Goal: Information Seeking & Learning: Learn about a topic

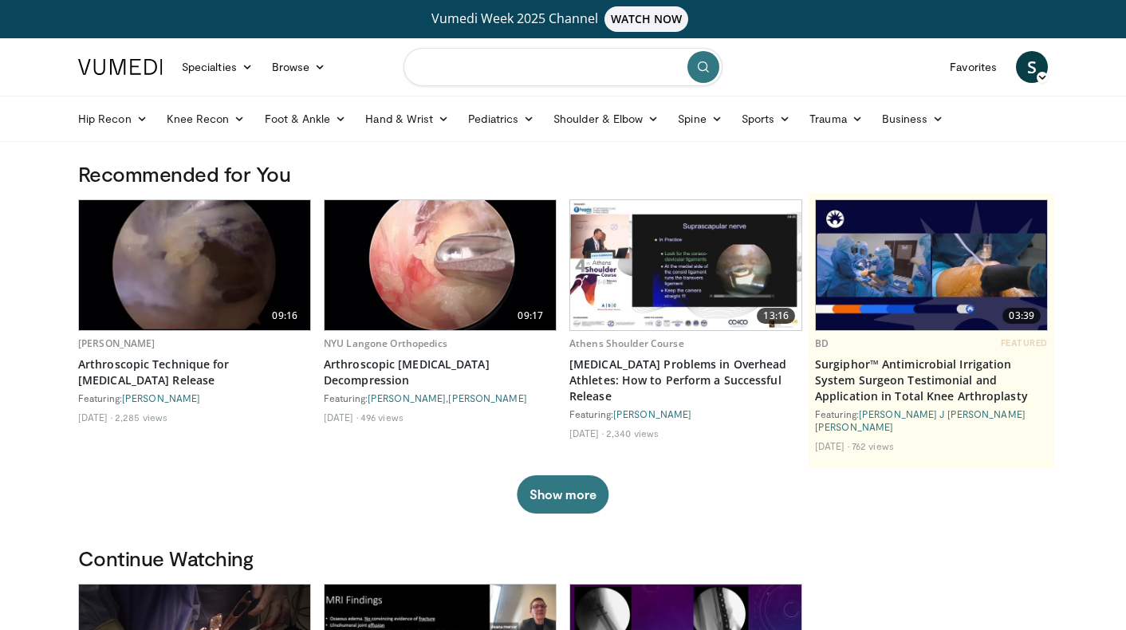
click at [498, 60] on input "Search topics, interventions" at bounding box center [562, 67] width 319 height 38
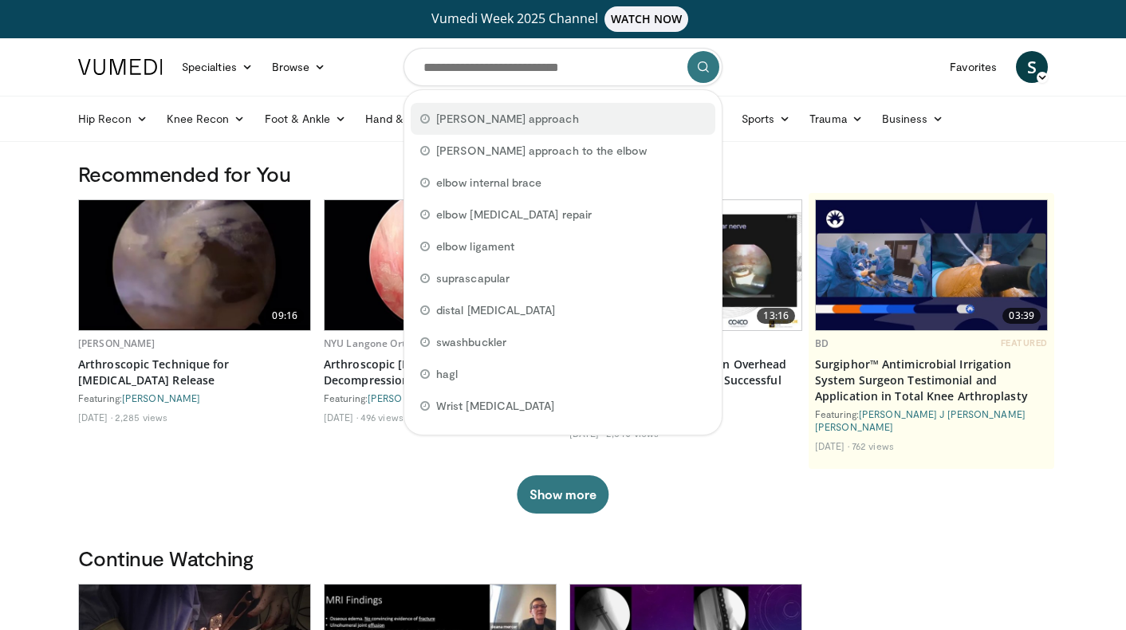
click at [462, 116] on span "[PERSON_NAME] approach" at bounding box center [507, 119] width 143 height 16
type input "**********"
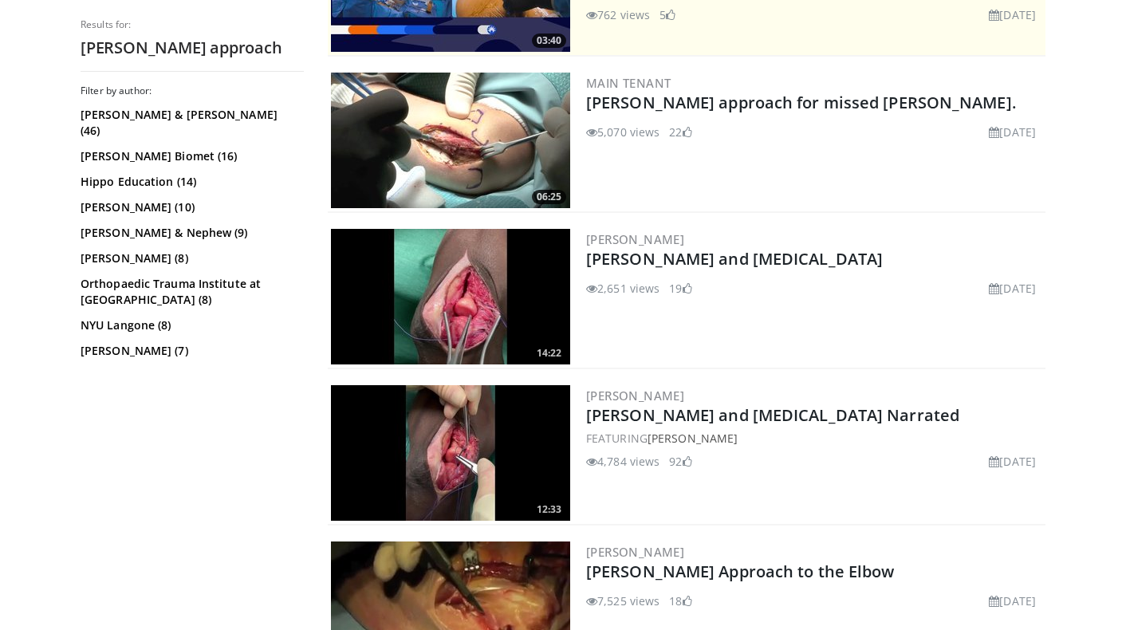
scroll to position [462, 0]
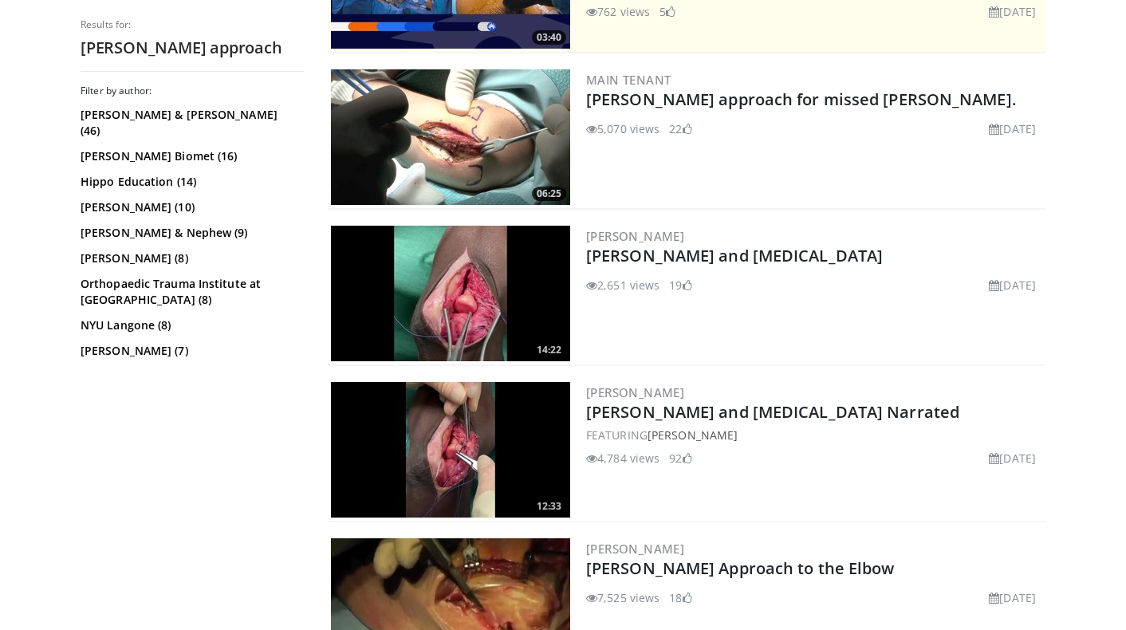
click at [473, 258] on img at bounding box center [450, 294] width 239 height 136
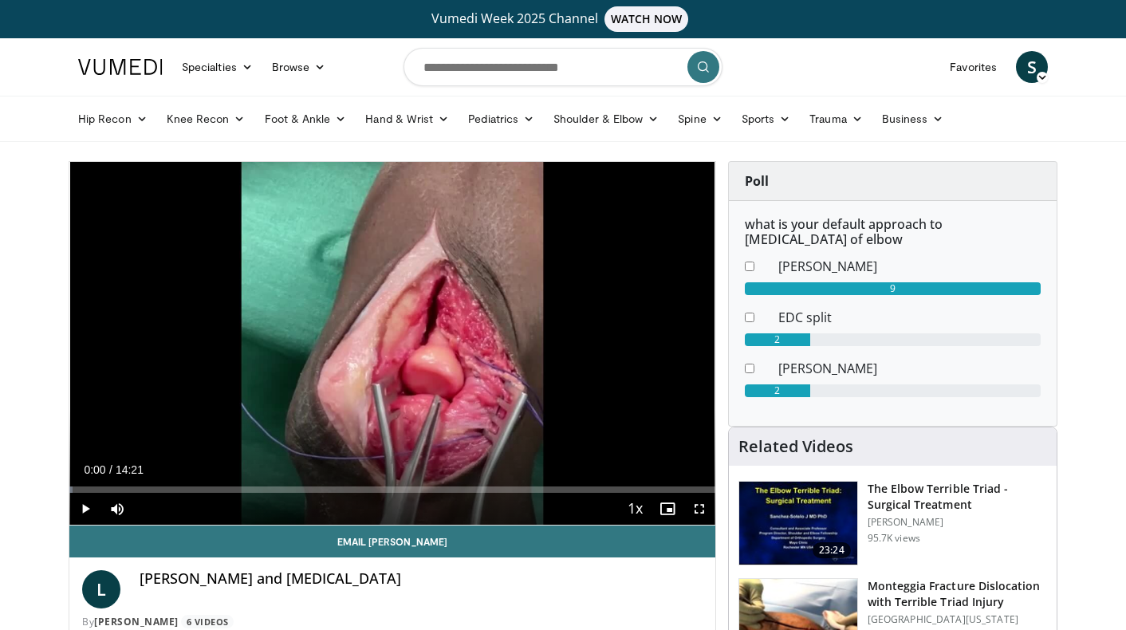
click at [701, 511] on span "Video Player" at bounding box center [699, 509] width 32 height 32
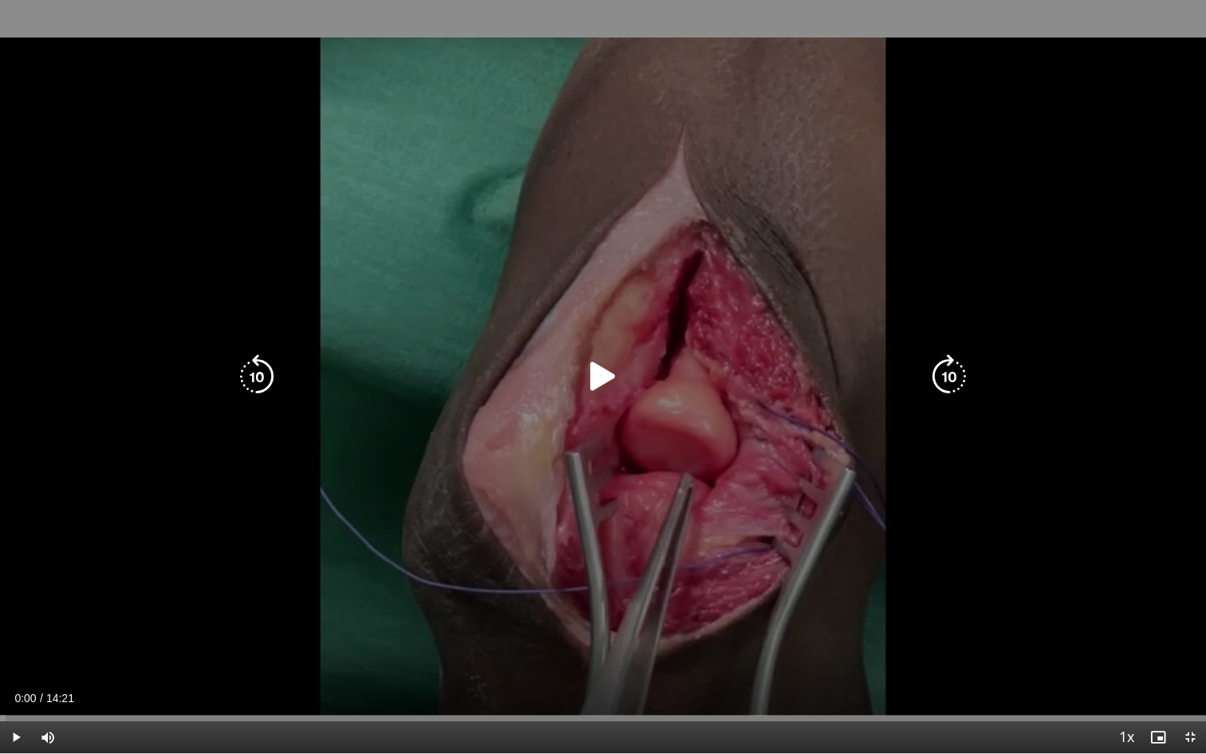
click at [597, 383] on icon "Video Player" at bounding box center [603, 376] width 45 height 45
click at [234, 629] on div "10 seconds Tap to unmute" at bounding box center [603, 376] width 1206 height 753
click at [615, 377] on icon "Video Player" at bounding box center [603, 376] width 45 height 45
click at [596, 382] on icon "Video Player" at bounding box center [603, 376] width 45 height 45
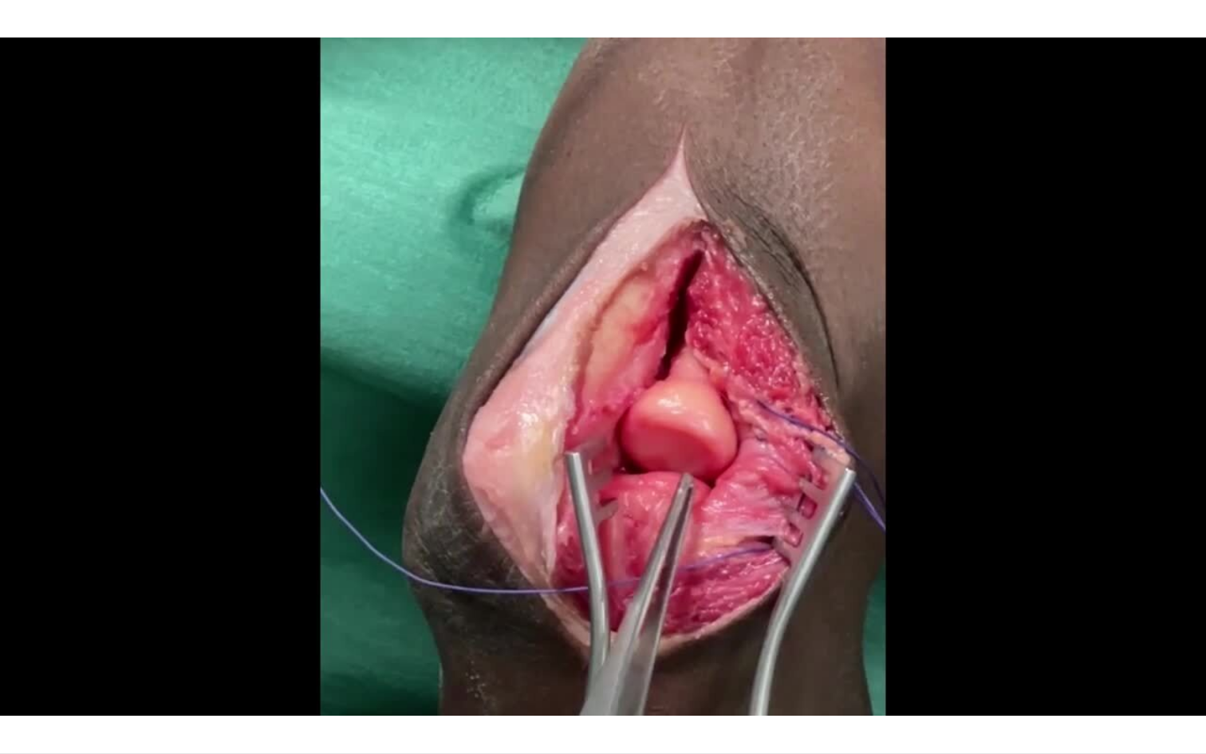
click at [596, 382] on div "10 seconds Tap to unmute" at bounding box center [603, 376] width 1206 height 753
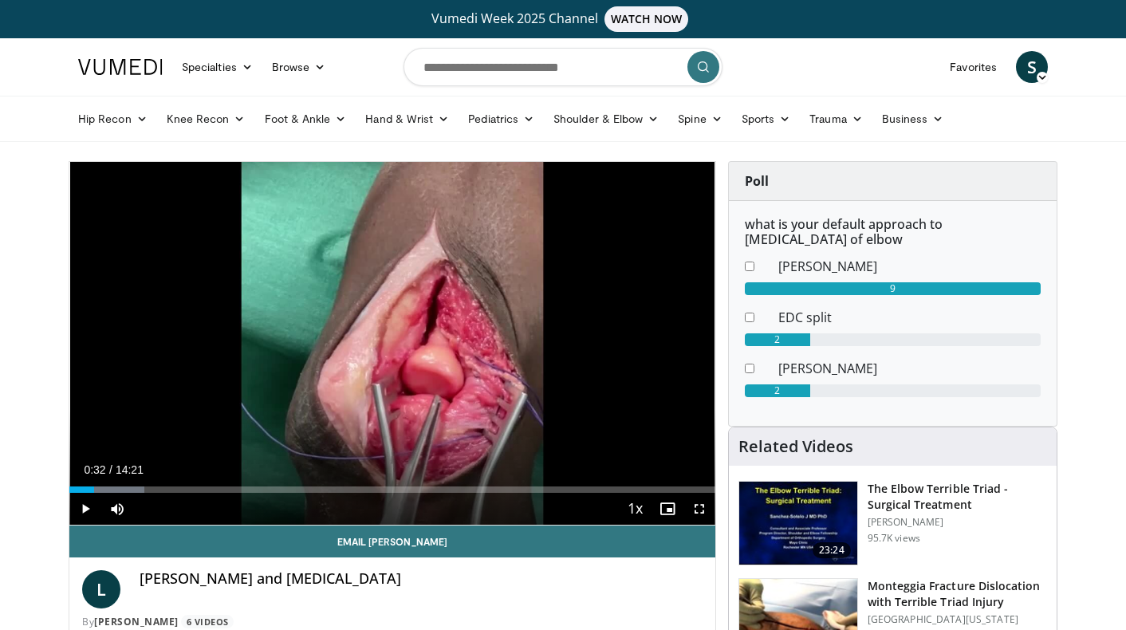
click at [83, 508] on span "Video Player" at bounding box center [85, 509] width 32 height 32
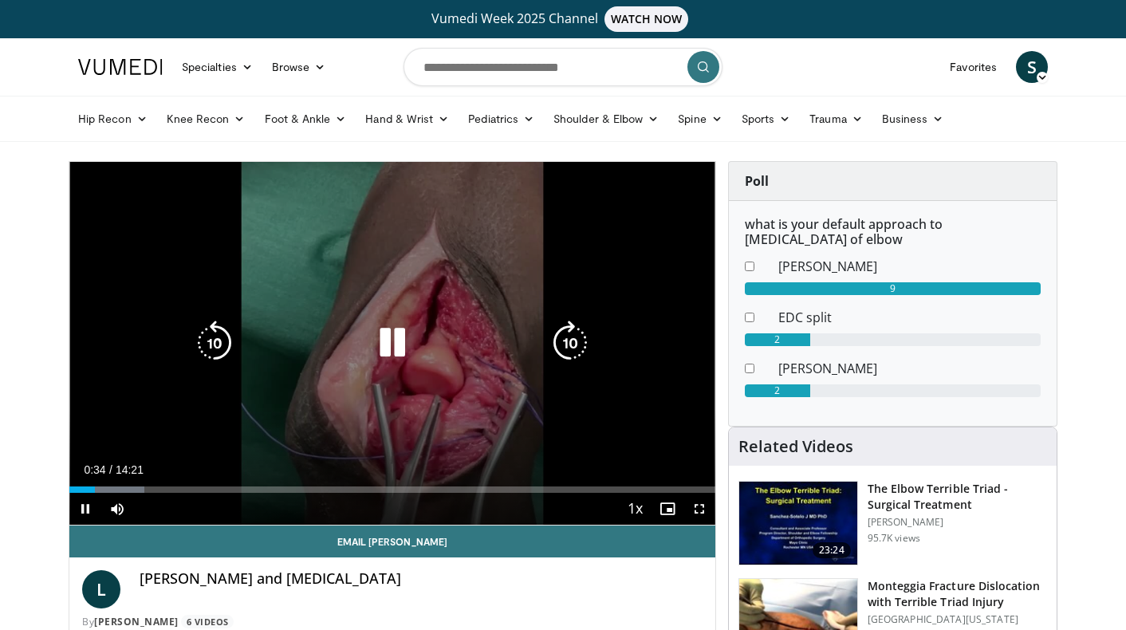
click at [400, 352] on icon "Video Player" at bounding box center [392, 343] width 45 height 45
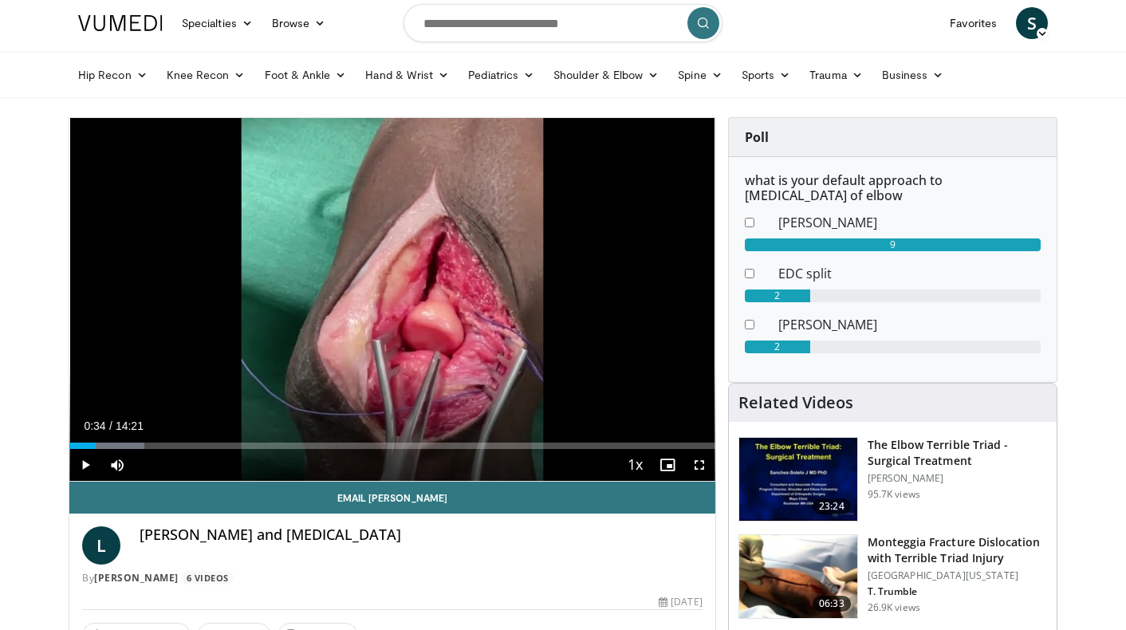
scroll to position [42, 0]
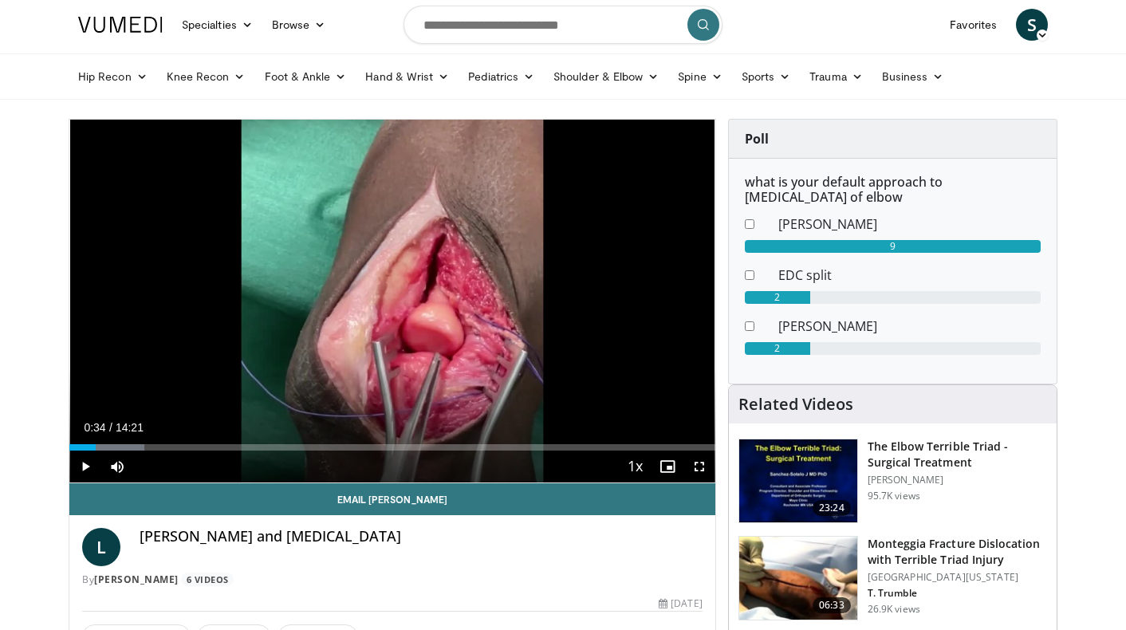
click at [89, 467] on span "Video Player" at bounding box center [85, 467] width 32 height 32
click at [667, 461] on span "Video Player" at bounding box center [667, 467] width 32 height 32
click at [665, 466] on span "Video Player" at bounding box center [667, 467] width 32 height 32
click at [698, 470] on span "Video Player" at bounding box center [699, 467] width 32 height 32
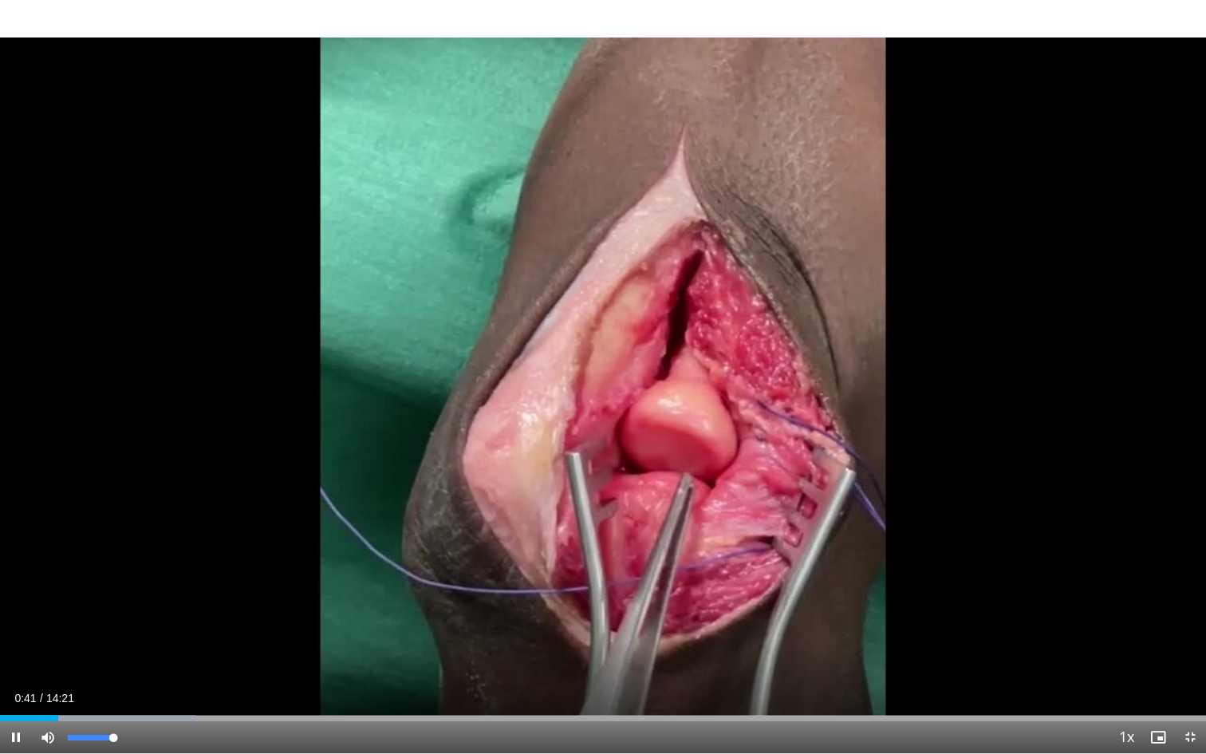
click at [46, 629] on span "Video Player" at bounding box center [48, 737] width 32 height 32
click at [45, 629] on span "Video Player" at bounding box center [48, 737] width 32 height 32
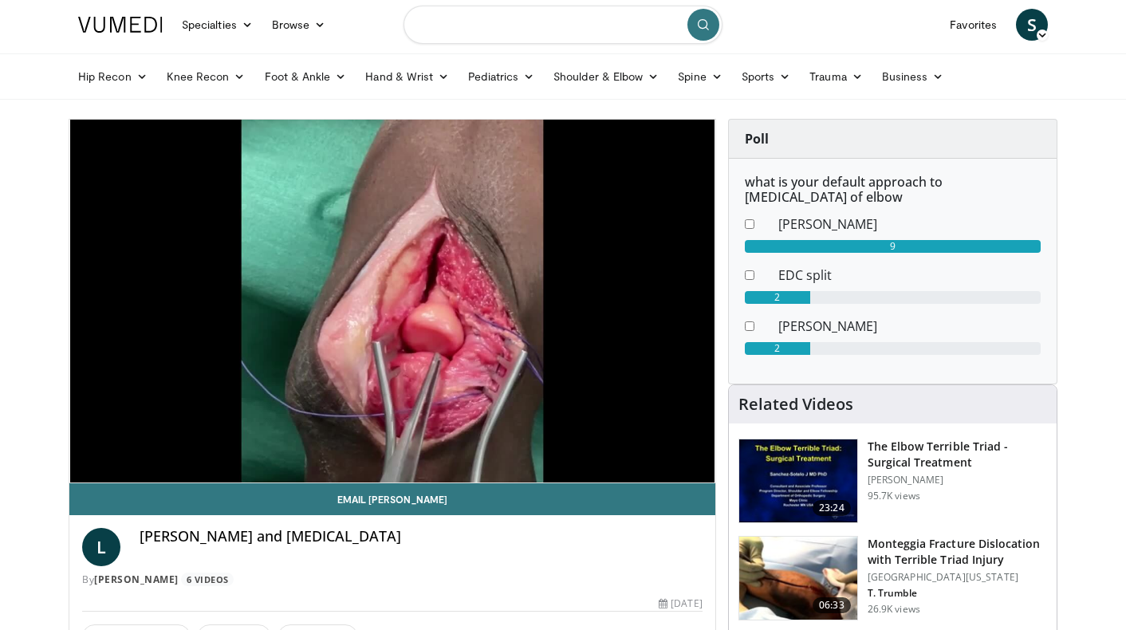
click at [600, 34] on input "Search topics, interventions" at bounding box center [562, 25] width 319 height 38
type input "**********"
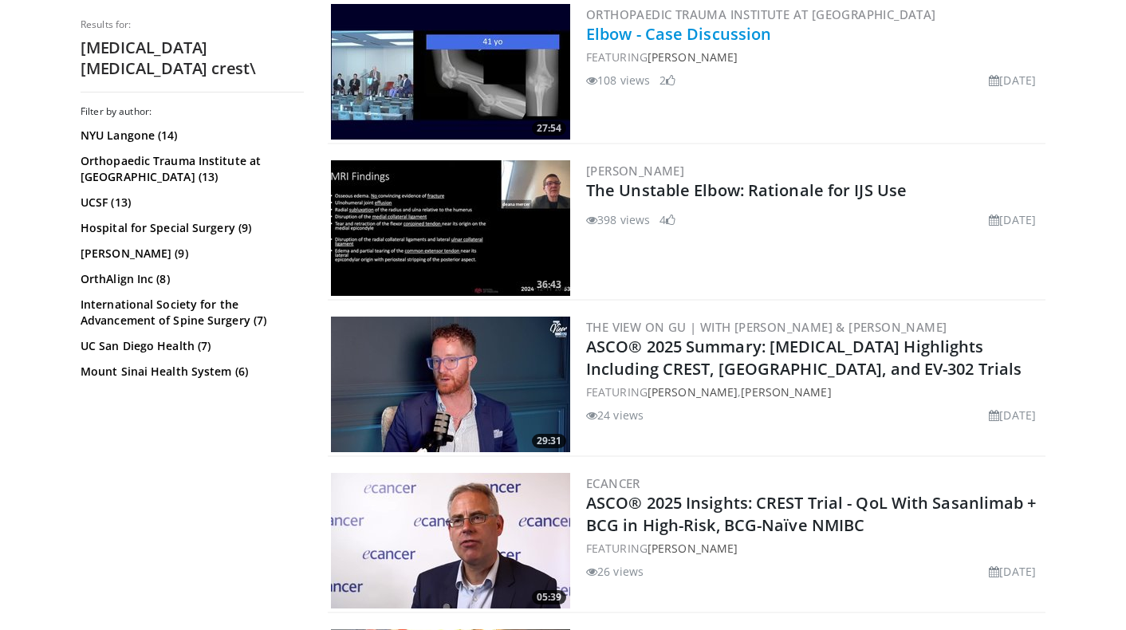
scroll to position [2753, 0]
